Goal: Use online tool/utility: Utilize a website feature to perform a specific function

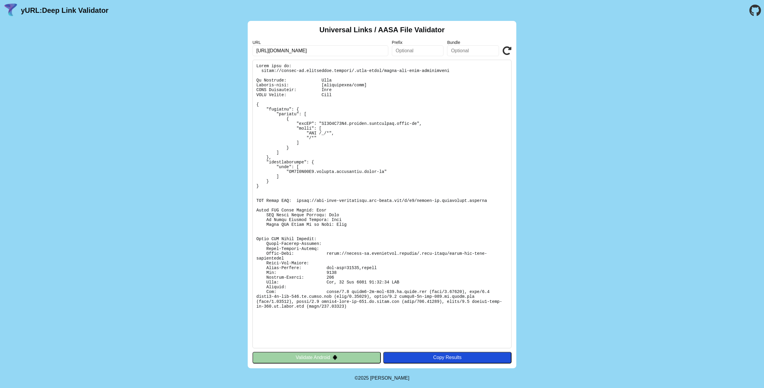
click at [507, 53] on icon at bounding box center [507, 50] width 9 height 9
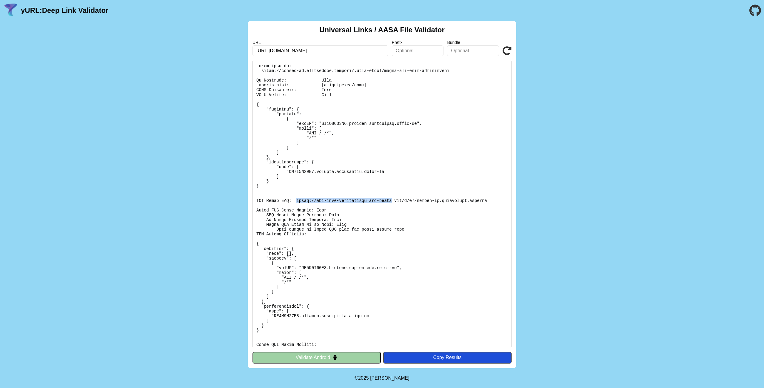
drag, startPoint x: 297, startPoint y: 200, endPoint x: 392, endPoint y: 201, distance: 94.9
click at [392, 201] on pre at bounding box center [381, 204] width 259 height 288
click at [449, 204] on pre at bounding box center [381, 204] width 259 height 288
drag, startPoint x: 487, startPoint y: 201, endPoint x: 297, endPoint y: 202, distance: 190.1
click at [297, 202] on pre at bounding box center [381, 204] width 259 height 288
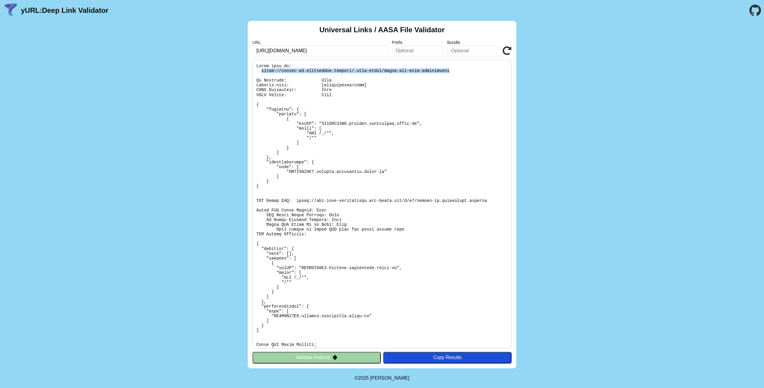
drag, startPoint x: 261, startPoint y: 70, endPoint x: 450, endPoint y: 72, distance: 188.3
click at [450, 72] on pre at bounding box center [381, 204] width 259 height 288
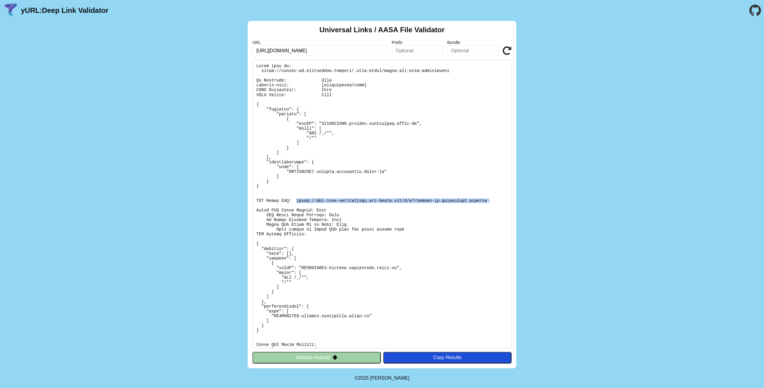
drag, startPoint x: 296, startPoint y: 200, endPoint x: 480, endPoint y: 204, distance: 184.2
click at [480, 204] on pre at bounding box center [381, 204] width 259 height 288
click at [440, 208] on pre at bounding box center [381, 204] width 259 height 288
drag, startPoint x: 323, startPoint y: 80, endPoint x: 339, endPoint y: 82, distance: 15.6
click at [338, 81] on pre at bounding box center [381, 204] width 259 height 288
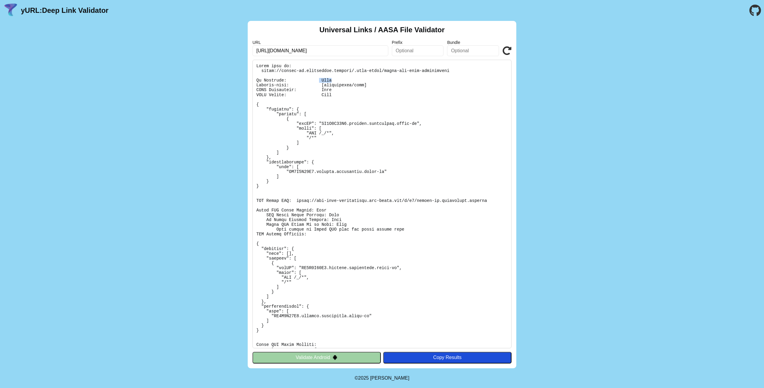
click at [325, 90] on pre at bounding box center [381, 204] width 259 height 288
drag, startPoint x: 326, startPoint y: 84, endPoint x: 357, endPoint y: 86, distance: 30.5
click at [356, 84] on pre at bounding box center [381, 204] width 259 height 288
drag, startPoint x: 326, startPoint y: 89, endPoint x: 333, endPoint y: 91, distance: 7.7
click at [332, 90] on pre at bounding box center [381, 204] width 259 height 288
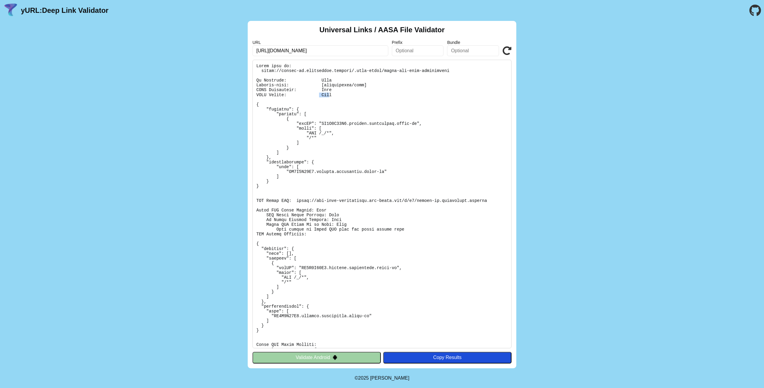
drag, startPoint x: 328, startPoint y: 96, endPoint x: 319, endPoint y: 96, distance: 9.3
click at [320, 95] on pre at bounding box center [381, 204] width 259 height 288
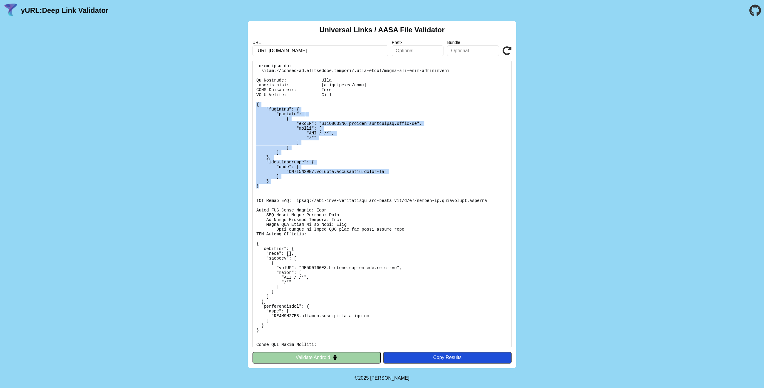
drag, startPoint x: 259, startPoint y: 182, endPoint x: 254, endPoint y: 104, distance: 78.3
click at [254, 104] on pre at bounding box center [381, 204] width 259 height 288
click at [350, 144] on pre at bounding box center [381, 204] width 259 height 288
